Goal: Task Accomplishment & Management: Use online tool/utility

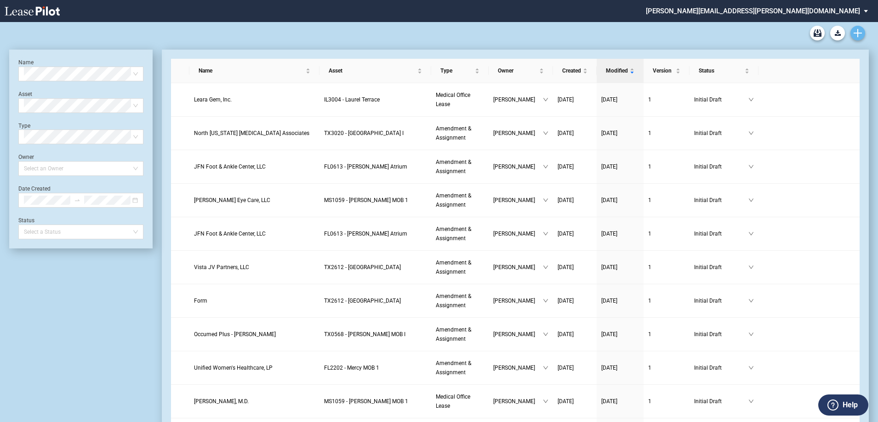
click at [859, 33] on use "Create new document" at bounding box center [857, 33] width 8 height 8
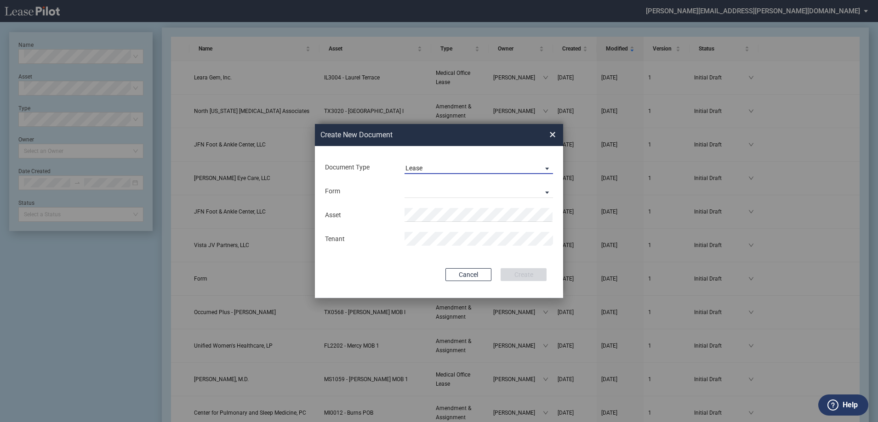
click at [425, 168] on span "Lease" at bounding box center [471, 168] width 132 height 9
click at [424, 190] on div "Amendment" at bounding box center [425, 190] width 40 height 10
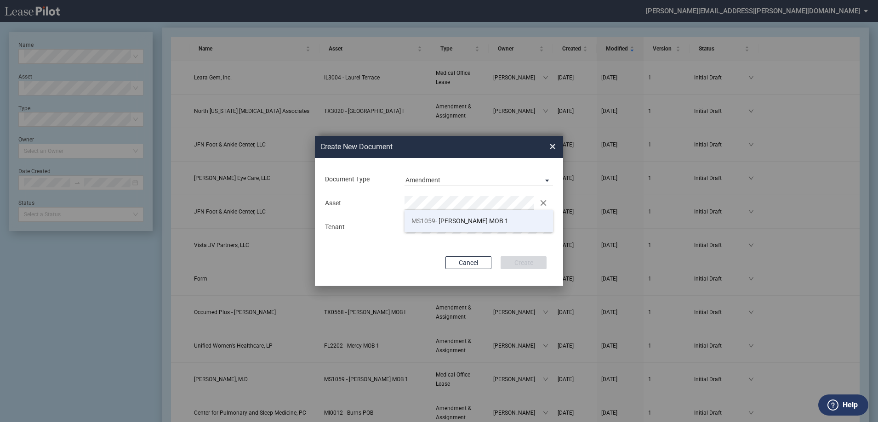
click at [482, 219] on span "MS1059 - Jackson MOB 1" at bounding box center [459, 220] width 97 height 7
click at [520, 266] on button "Create" at bounding box center [523, 262] width 46 height 13
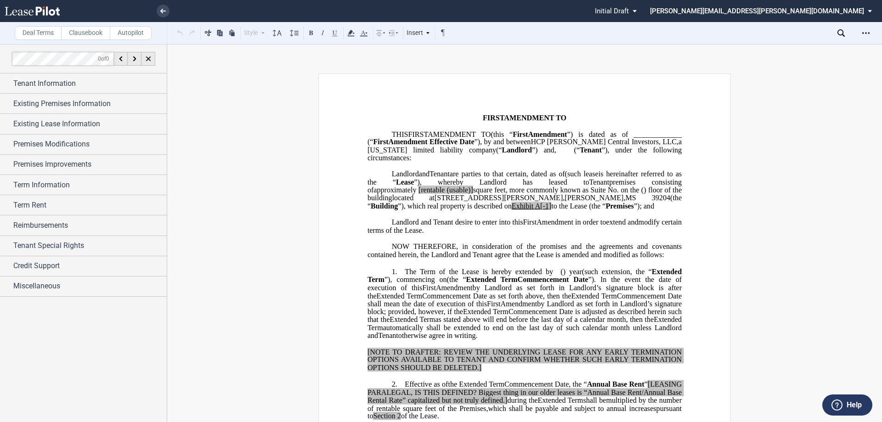
click at [625, 202] on span "MS" at bounding box center [630, 198] width 11 height 8
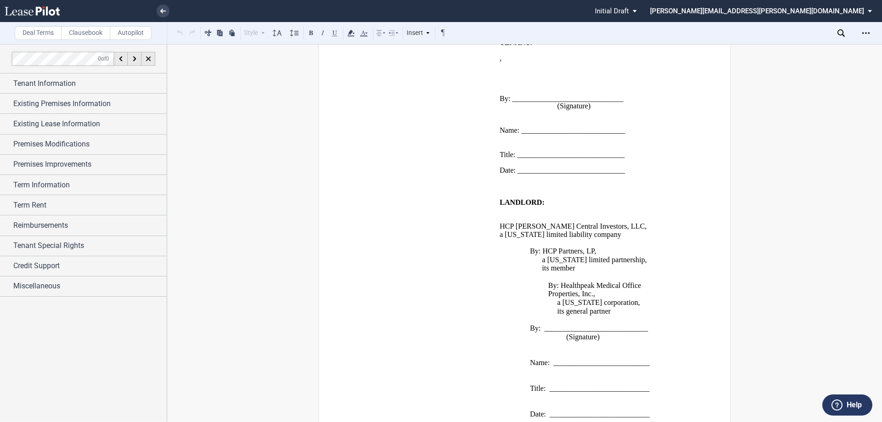
scroll to position [1186, 0]
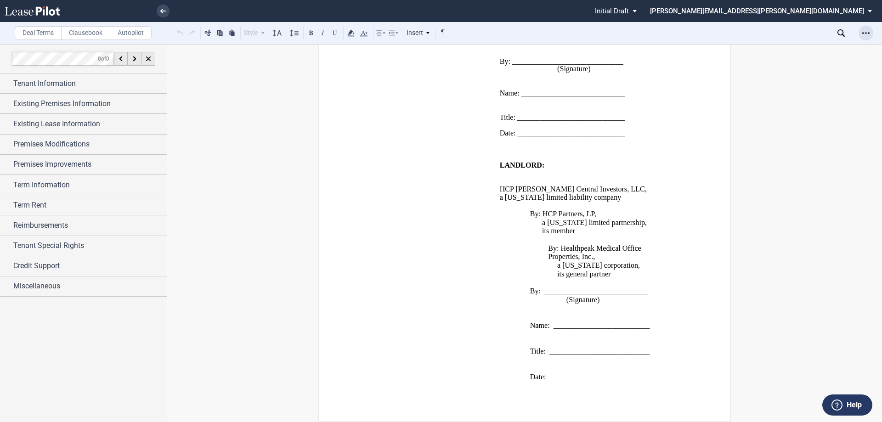
click at [866, 35] on icon "Open Lease options menu" at bounding box center [865, 32] width 7 height 7
click at [792, 50] on div "Download" at bounding box center [813, 49] width 112 height 8
click at [97, 345] on div at bounding box center [83, 233] width 167 height 378
click at [164, 9] on icon at bounding box center [163, 11] width 6 height 5
